Goal: Task Accomplishment & Management: Complete application form

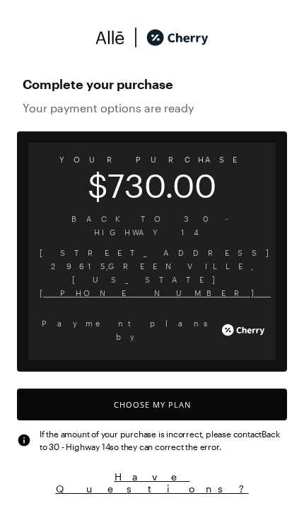
click at [242, 389] on button "Choose My Plan" at bounding box center [152, 405] width 270 height 32
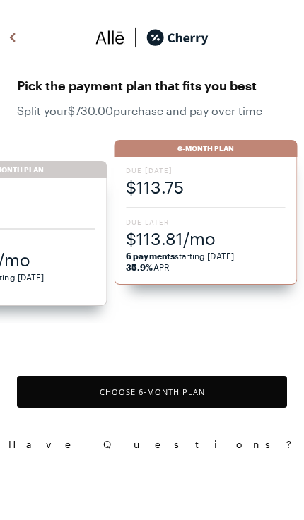
click at [232, 390] on button "Choose 6 -Month Plan" at bounding box center [152, 392] width 270 height 32
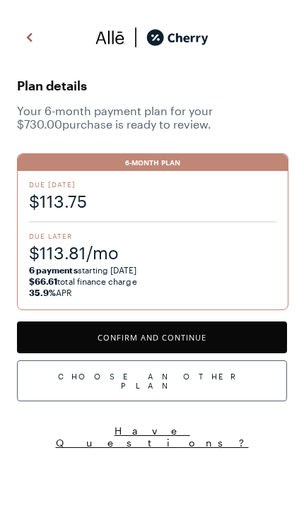
scroll to position [6, 0]
click at [246, 346] on button "Confirm and Continue" at bounding box center [152, 337] width 270 height 32
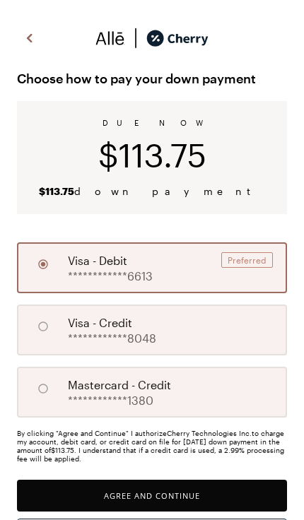
click at [230, 498] on button "Agree and Continue" at bounding box center [152, 496] width 270 height 32
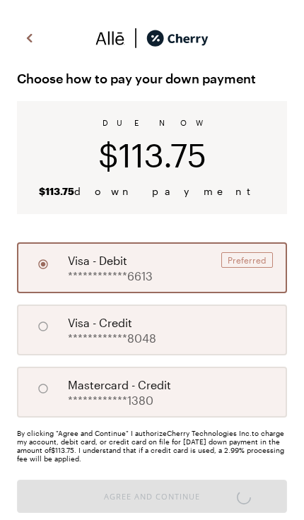
scroll to position [1168, 0]
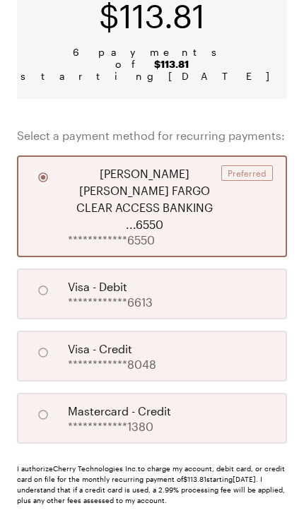
scroll to position [165, 0]
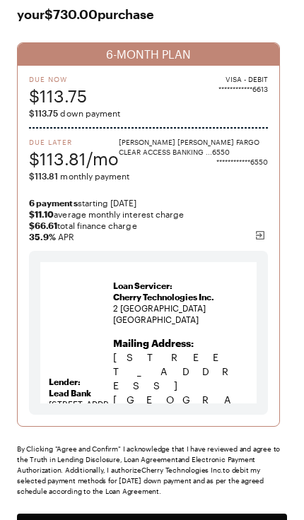
click at [247, 519] on button "Agree and Confirm" at bounding box center [152, 530] width 270 height 32
